Goal: Task Accomplishment & Management: Use online tool/utility

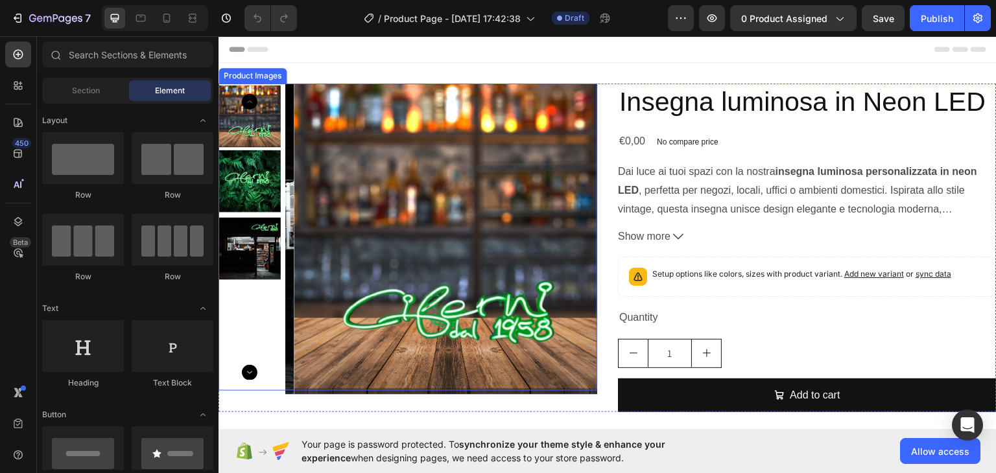
click at [253, 158] on img at bounding box center [249, 181] width 62 height 62
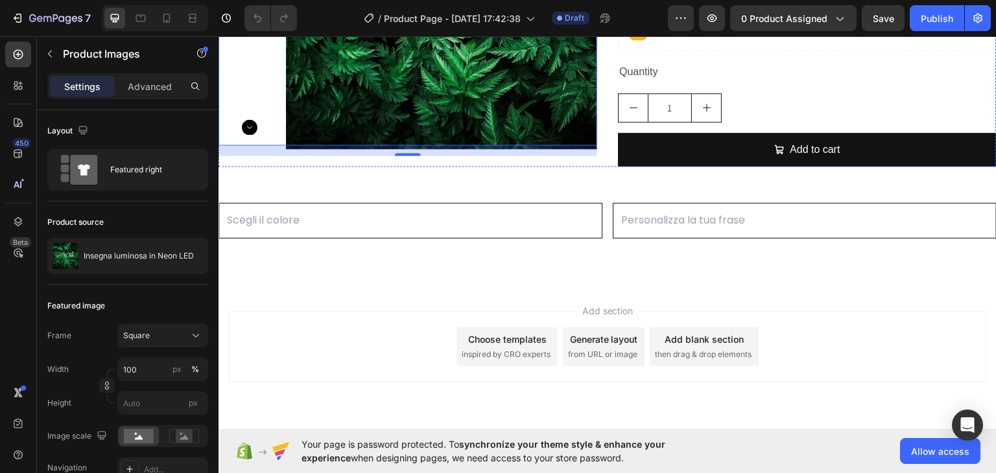
scroll to position [249, 0]
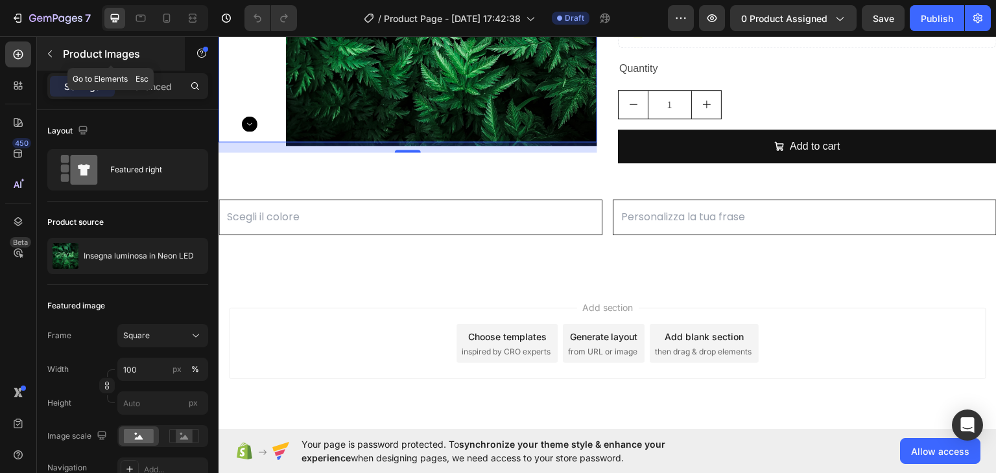
click at [57, 49] on button "button" at bounding box center [50, 53] width 21 height 21
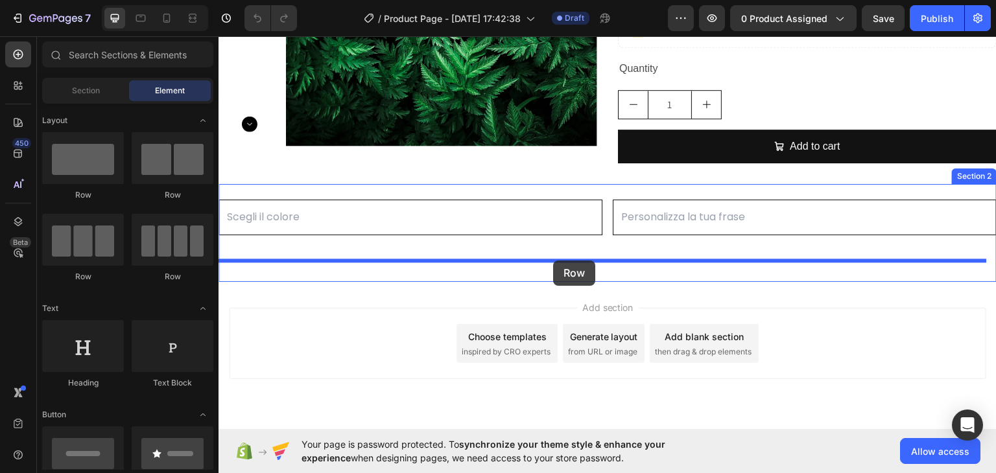
drag, startPoint x: 316, startPoint y: 185, endPoint x: 553, endPoint y: 260, distance: 248.1
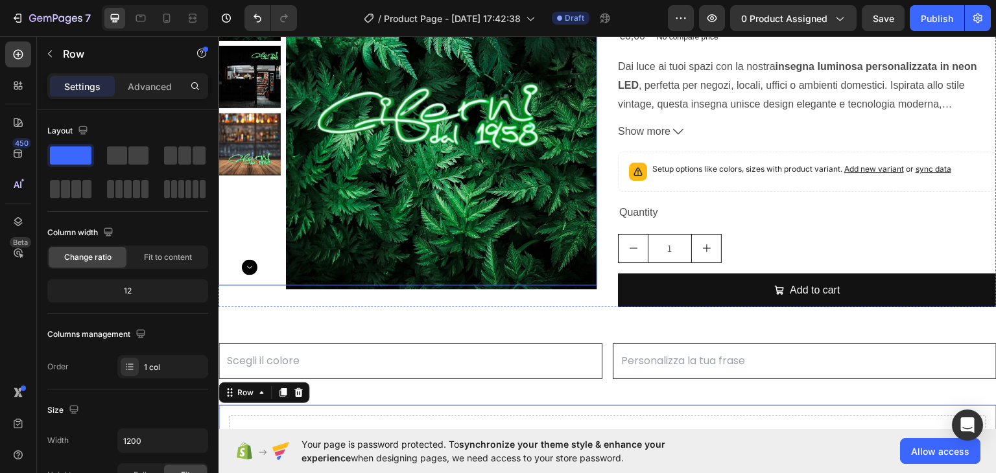
scroll to position [0, 0]
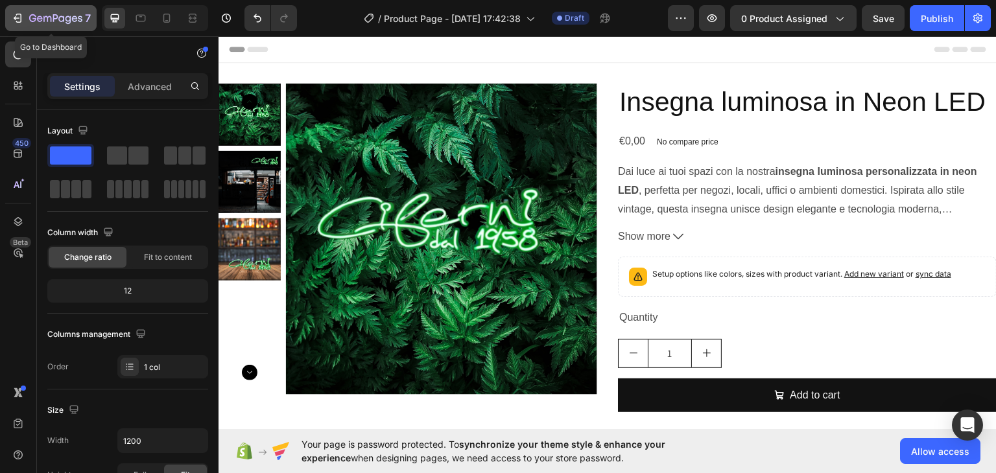
click at [29, 21] on div "7" at bounding box center [51, 18] width 80 height 16
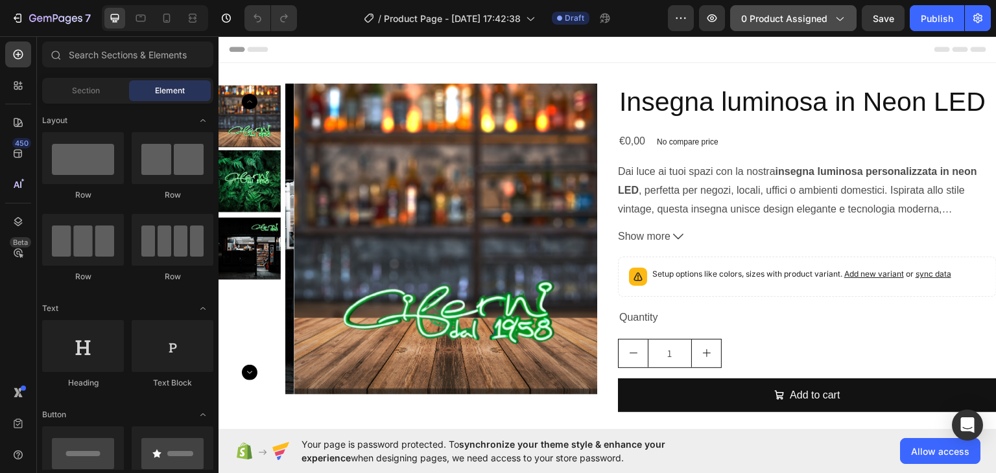
click at [828, 26] on button "0 product assigned" at bounding box center [793, 18] width 126 height 26
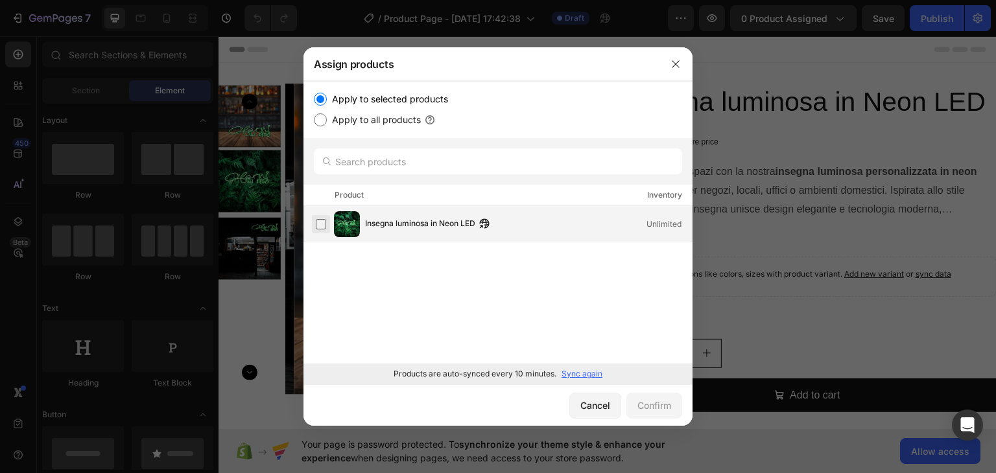
click at [316, 229] on label at bounding box center [321, 224] width 10 height 10
click at [651, 407] on div "Confirm" at bounding box center [654, 406] width 34 height 14
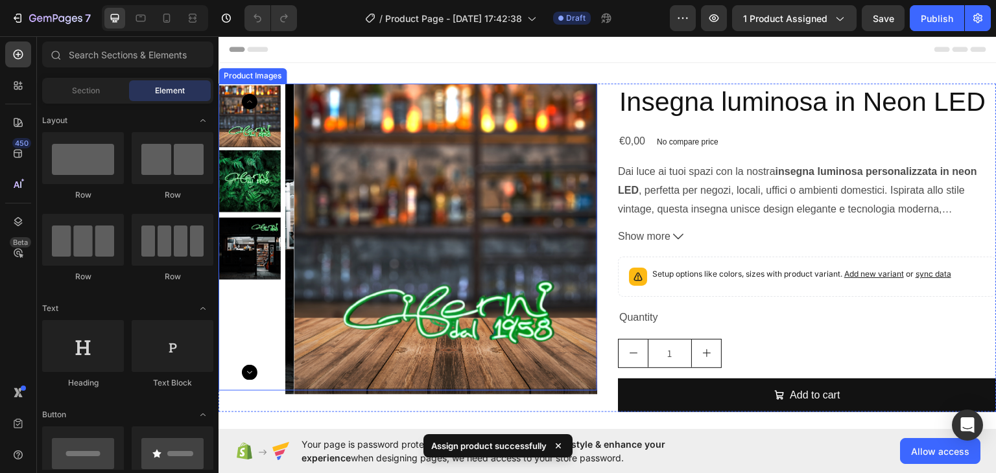
click at [244, 185] on img at bounding box center [249, 181] width 62 height 62
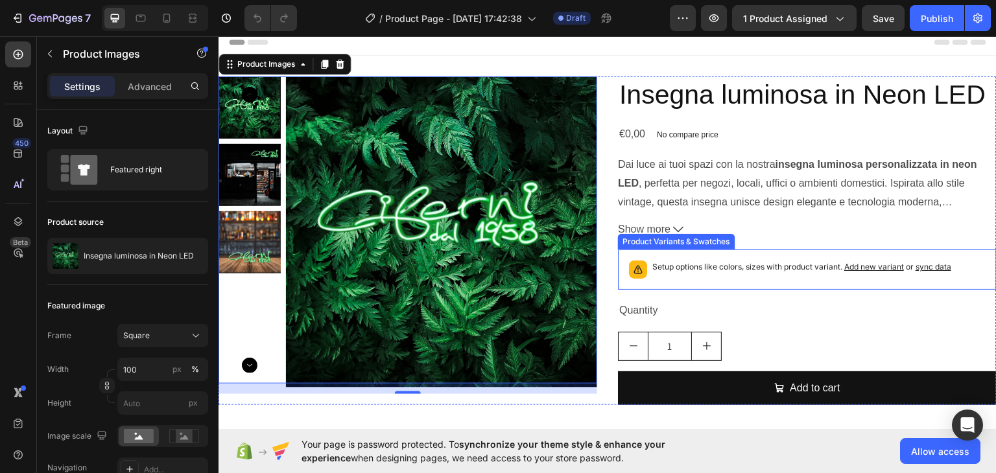
scroll to position [8, 0]
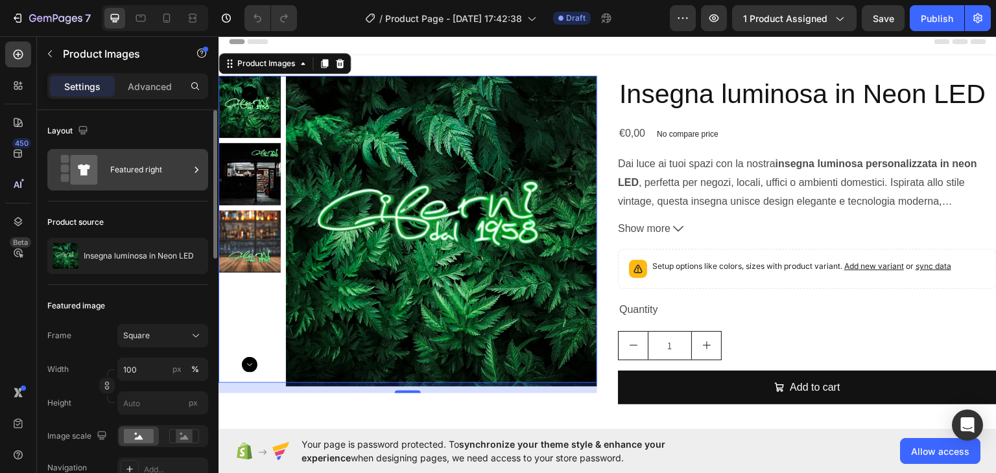
click at [133, 170] on div "Featured right" at bounding box center [149, 170] width 79 height 30
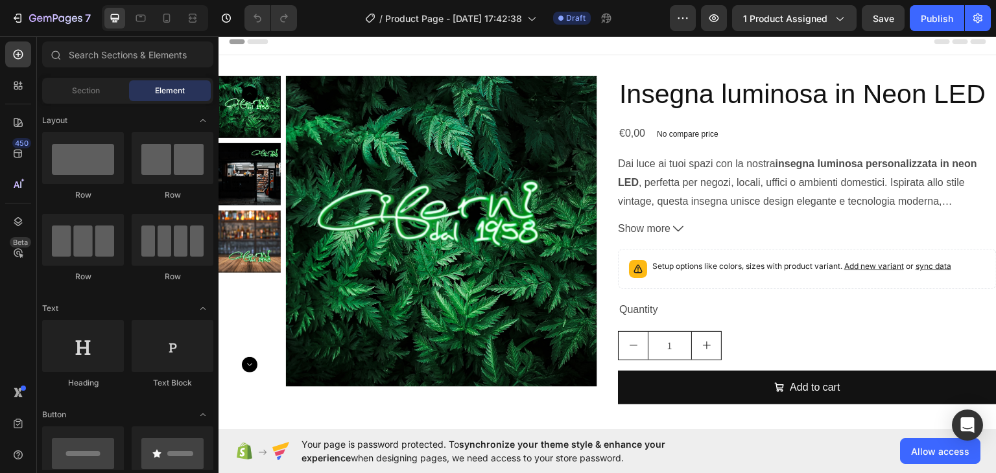
click at [441, 51] on div "Header" at bounding box center [607, 41] width 757 height 26
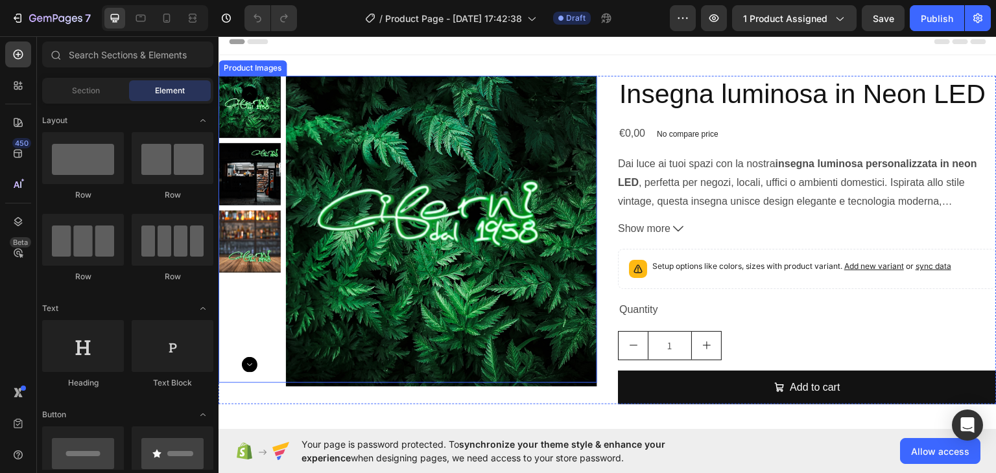
click at [366, 150] on img at bounding box center [441, 230] width 311 height 311
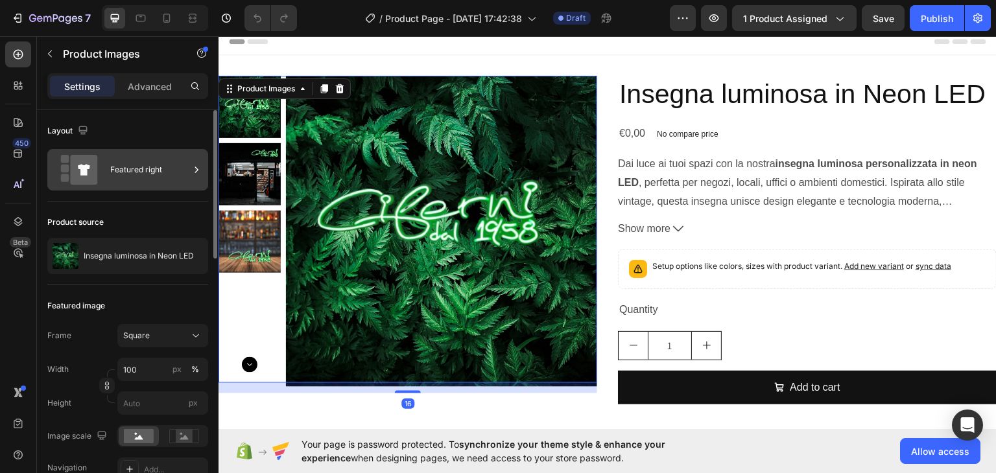
click at [156, 154] on div "Featured right" at bounding box center [127, 169] width 161 height 41
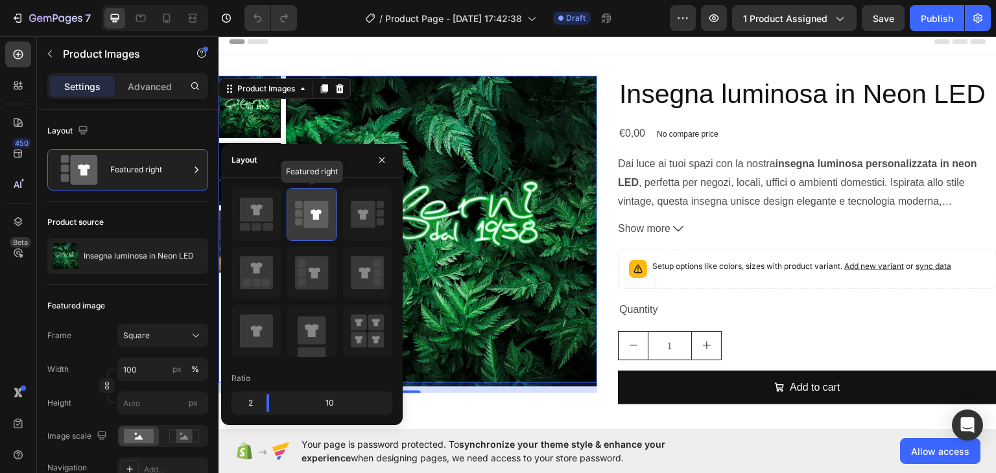
click at [324, 222] on icon at bounding box center [316, 214] width 25 height 27
